Goal: Transaction & Acquisition: Purchase product/service

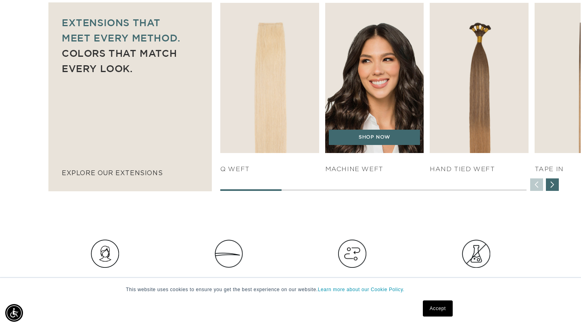
scroll to position [0, 1047]
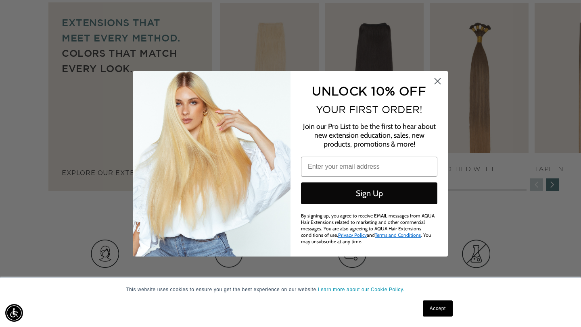
click at [433, 81] on circle "Close dialog" at bounding box center [437, 80] width 13 height 13
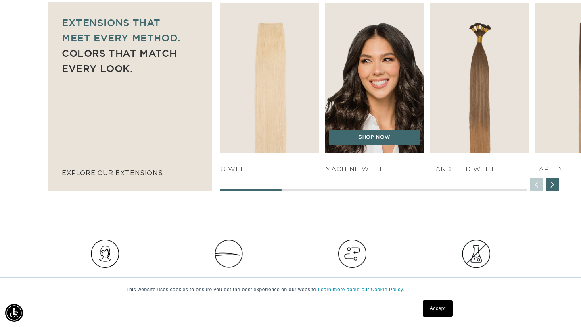
scroll to position [0, 0]
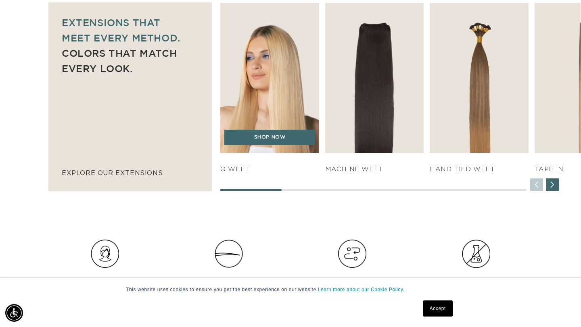
click at [312, 148] on div "SHOP NOW" at bounding box center [269, 141] width 98 height 23
click at [293, 142] on link "SHOP NOW" at bounding box center [269, 137] width 91 height 15
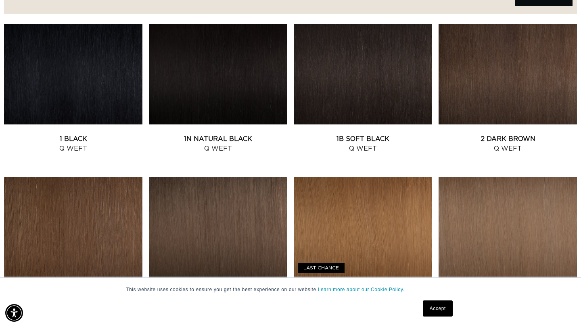
scroll to position [313, 0]
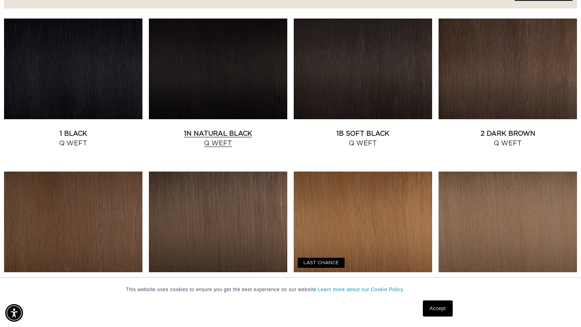
click at [194, 129] on link "1N Natural Black Q Weft" at bounding box center [218, 138] width 138 height 19
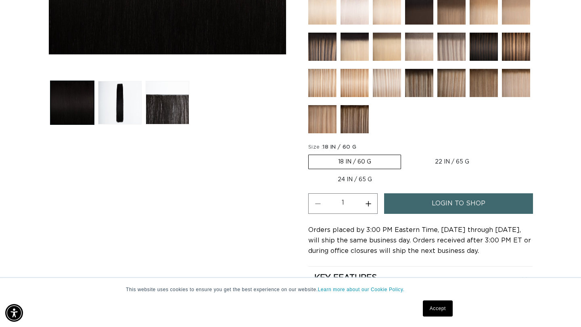
scroll to position [293, 0]
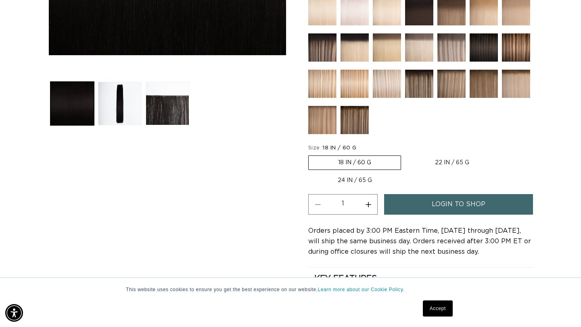
click at [427, 161] on label "22 IN / 65 G Variant sold out or unavailable" at bounding box center [451, 163] width 93 height 14
click at [405, 154] on input "22 IN / 65 G Variant sold out or unavailable" at bounding box center [405, 154] width 0 height 0
radio input "true"
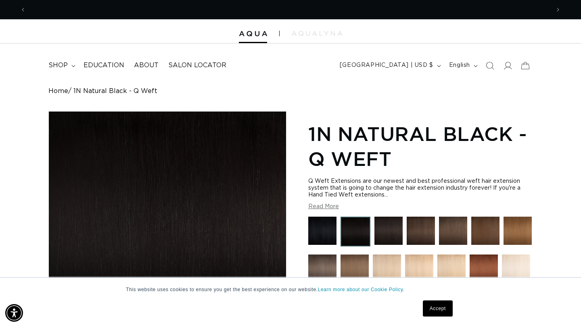
scroll to position [0, 523]
